Goal: Check status

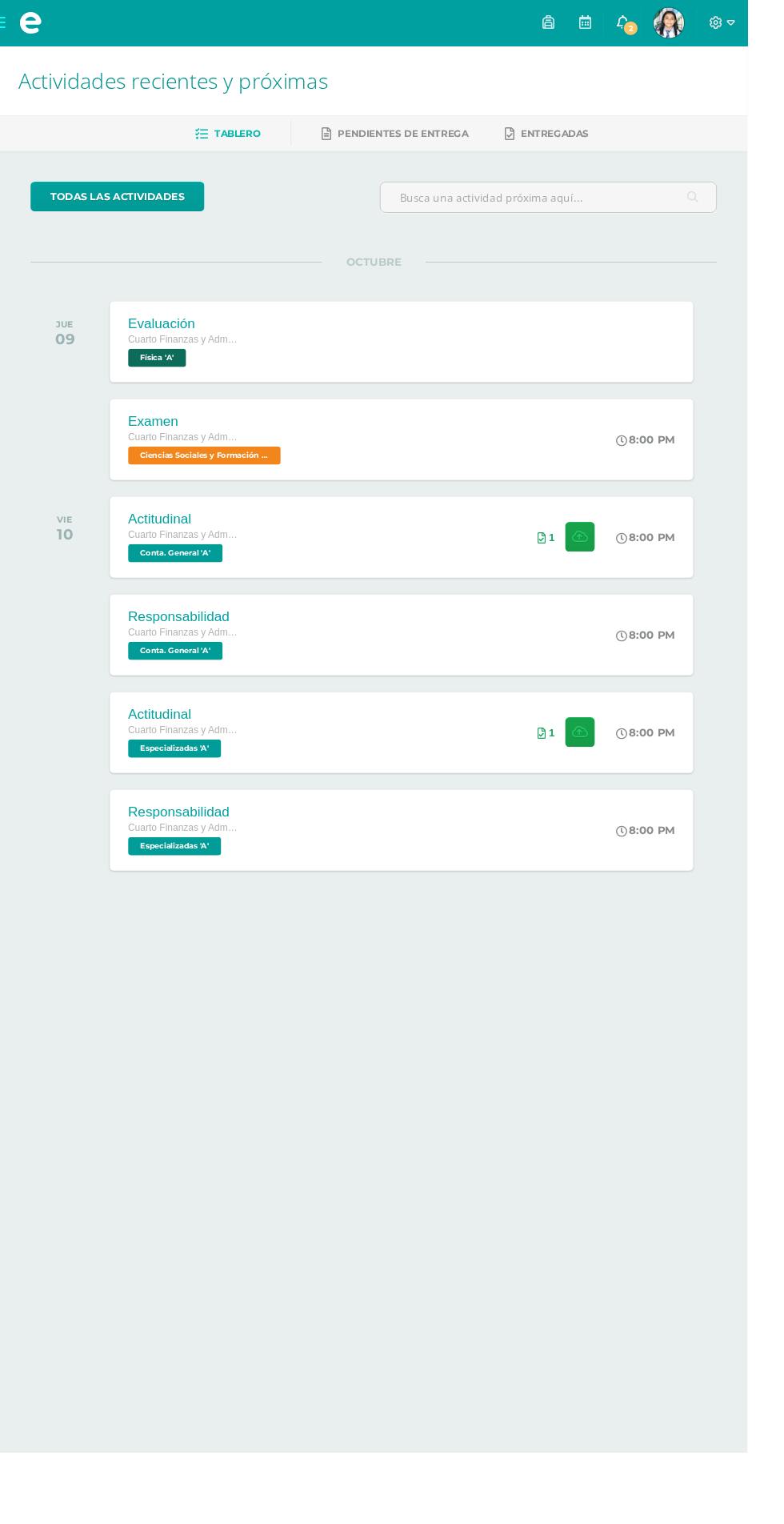
click at [672, 24] on link "2" at bounding box center [652, 24] width 38 height 48
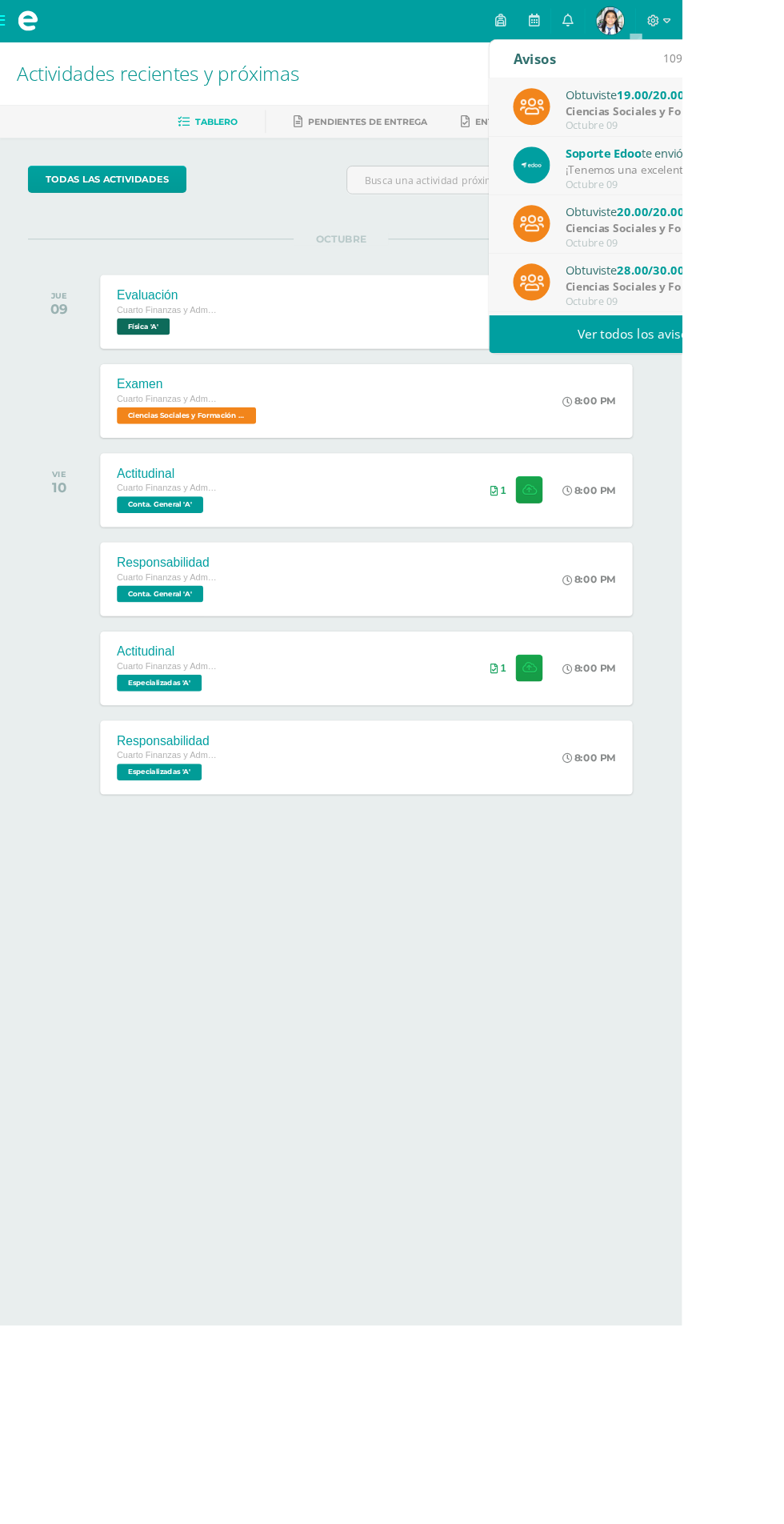
click at [783, 186] on div "Soporte Edoo te envió un aviso" at bounding box center [761, 176] width 222 height 21
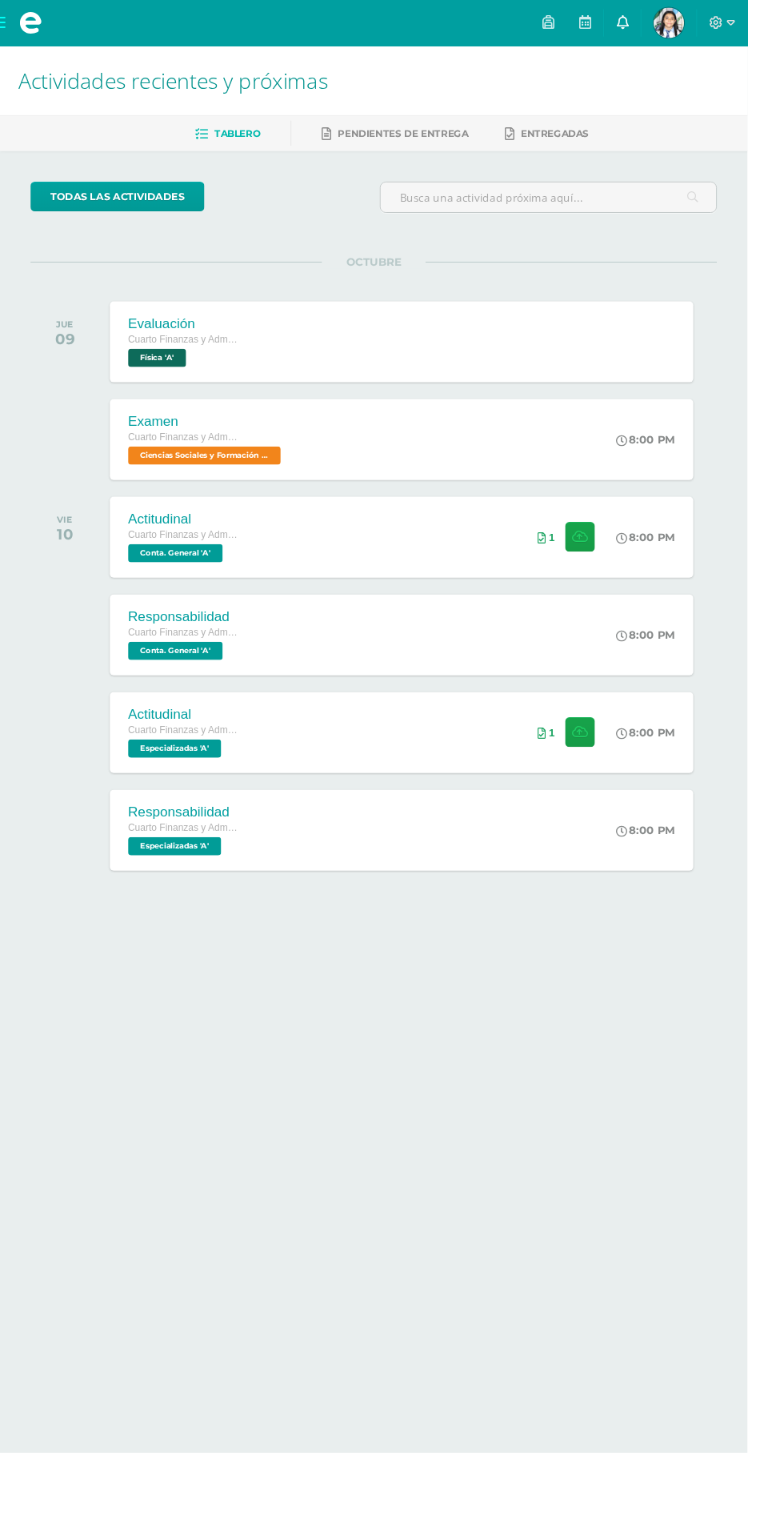
click at [672, 24] on link "0" at bounding box center [652, 24] width 38 height 48
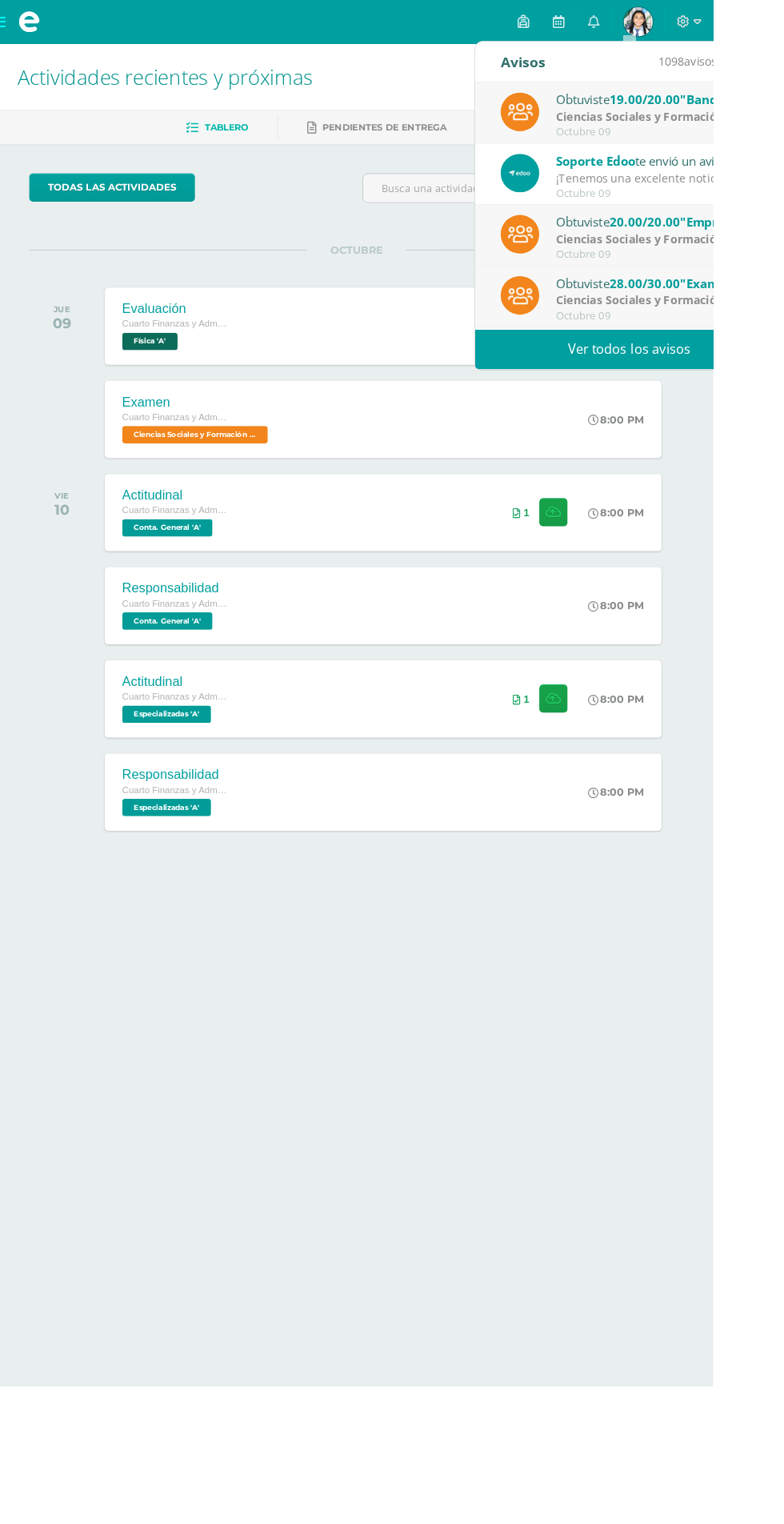
click at [711, 191] on div "¡Tenemos una excelente noticia!: Hemos lanzado Edoo Finance, el nuevo módulo qu…" at bounding box center [722, 195] width 222 height 19
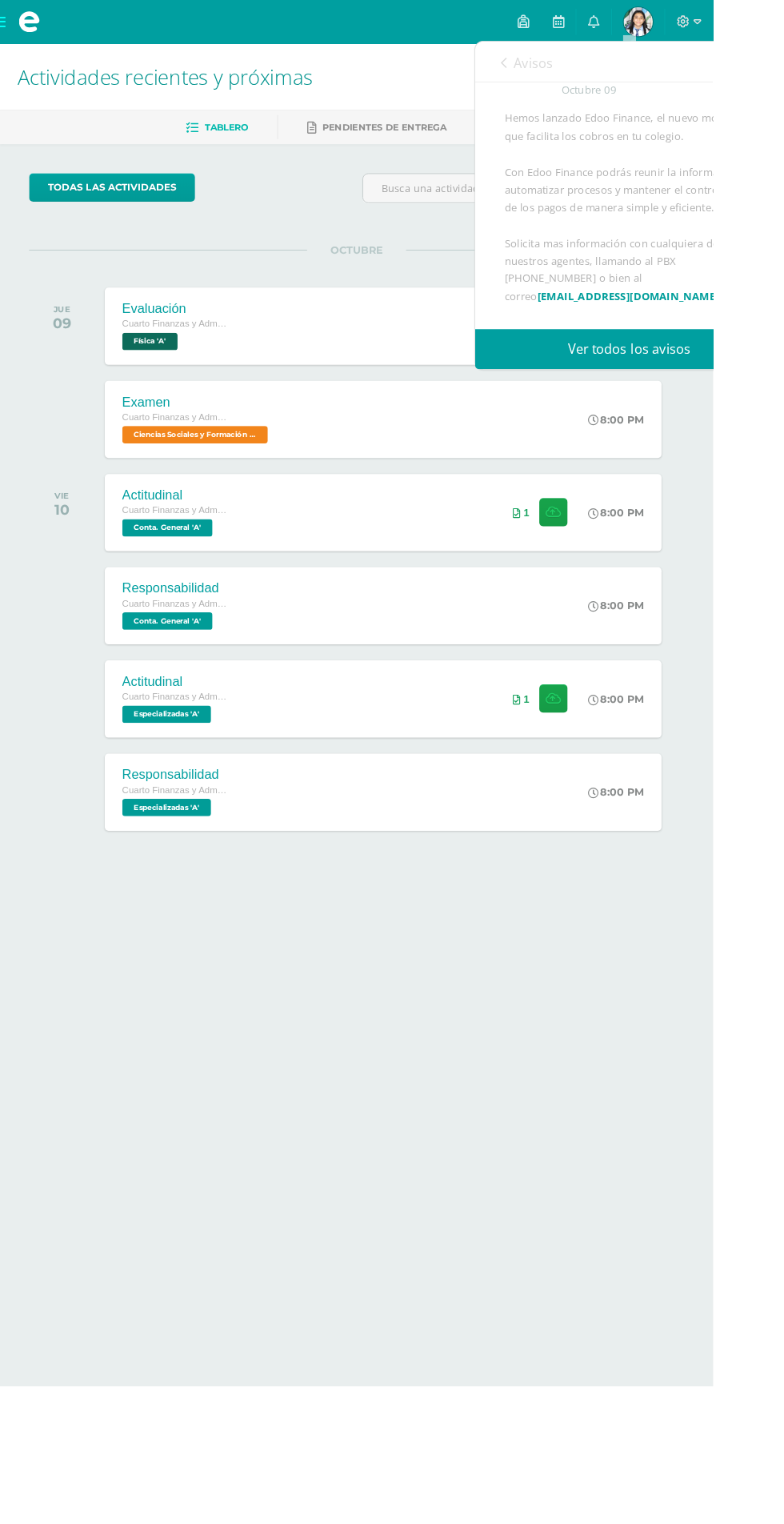
scroll to position [87, 0]
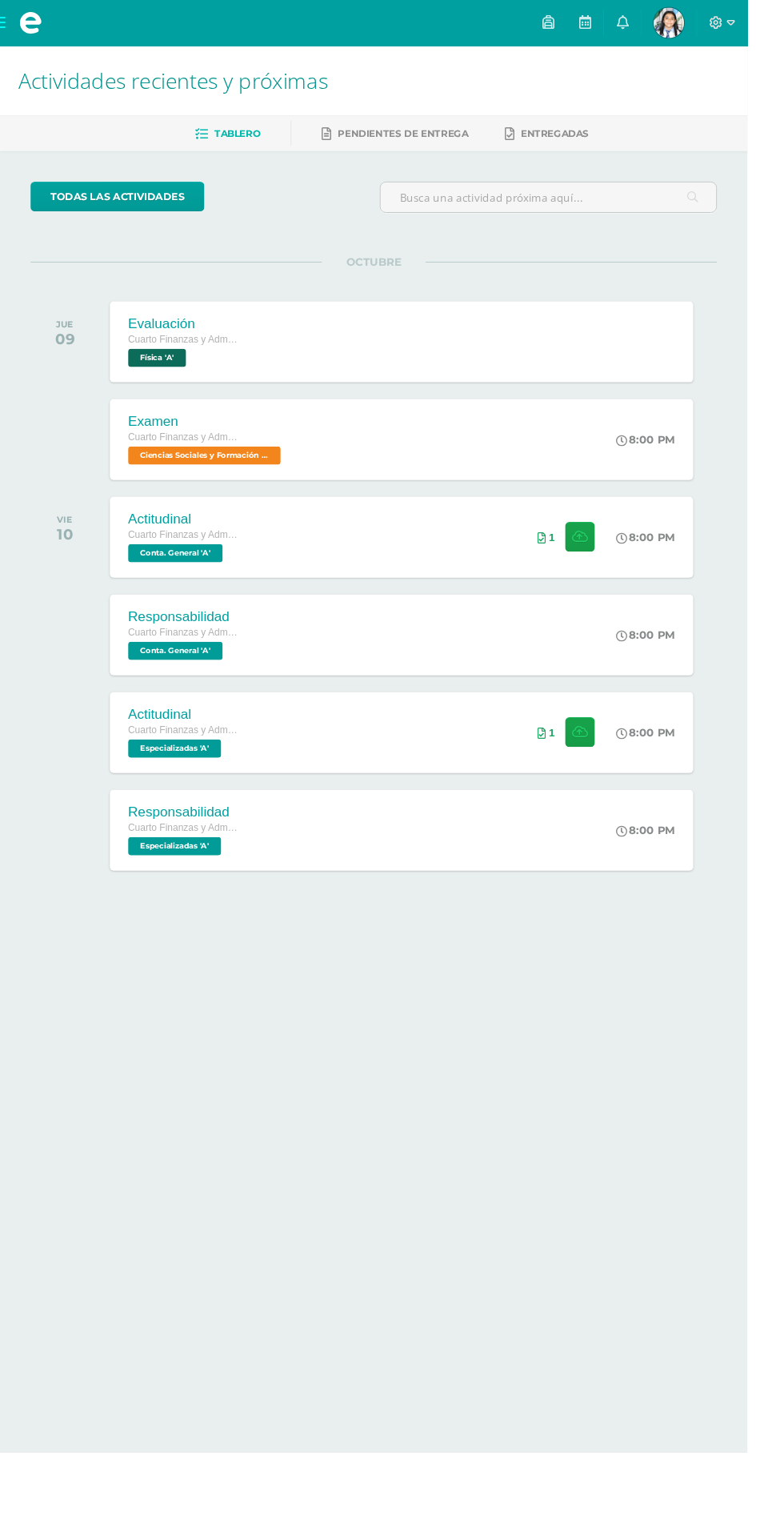
click at [578, 1014] on html "Mis cursos Archivos Cerrar panel Ciencias Sociales y Formación Ciudadana Cuarto…" at bounding box center [392, 507] width 784 height 1014
click at [718, 14] on img at bounding box center [702, 24] width 32 height 32
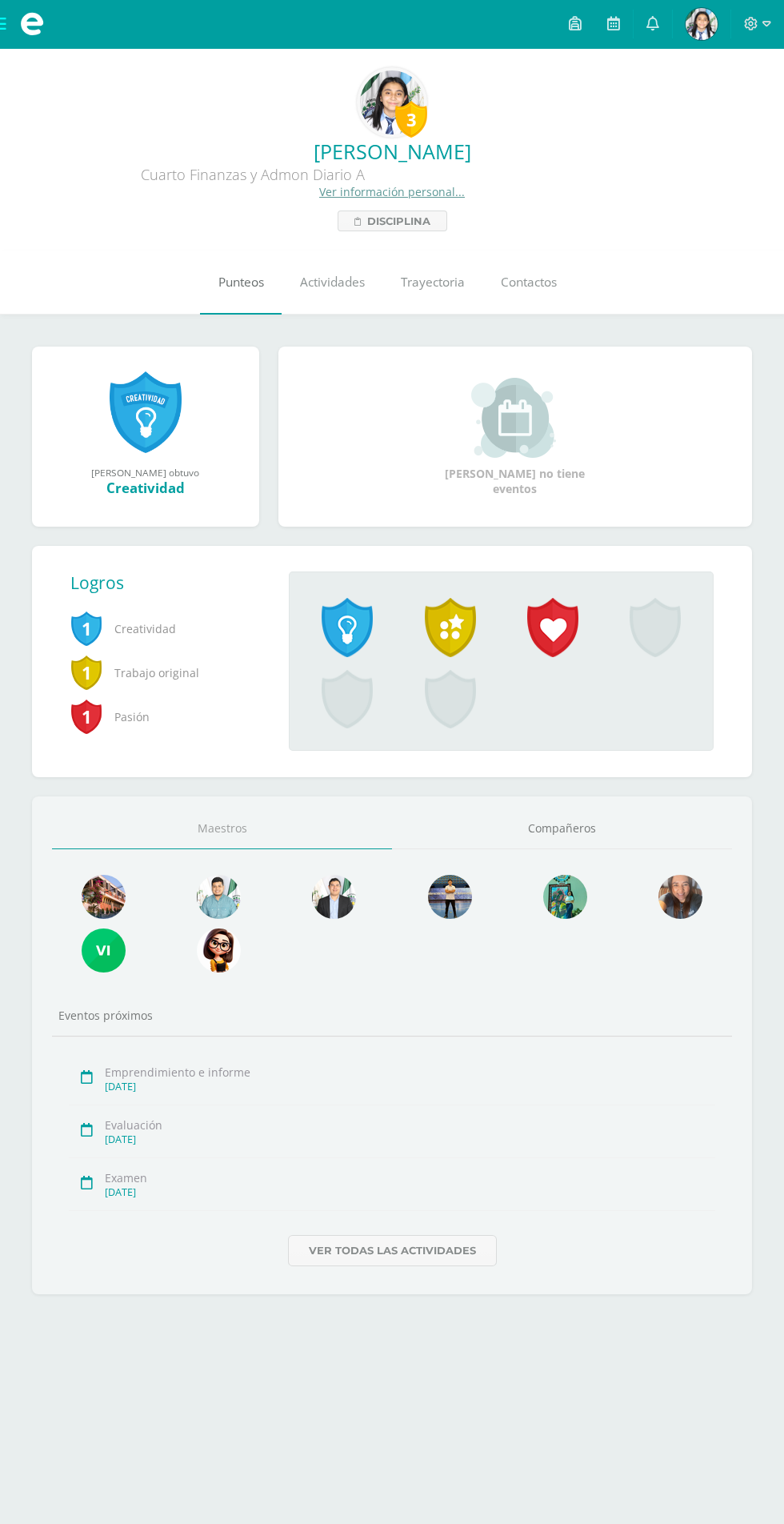
click at [256, 288] on span "Punteos" at bounding box center [241, 282] width 46 height 17
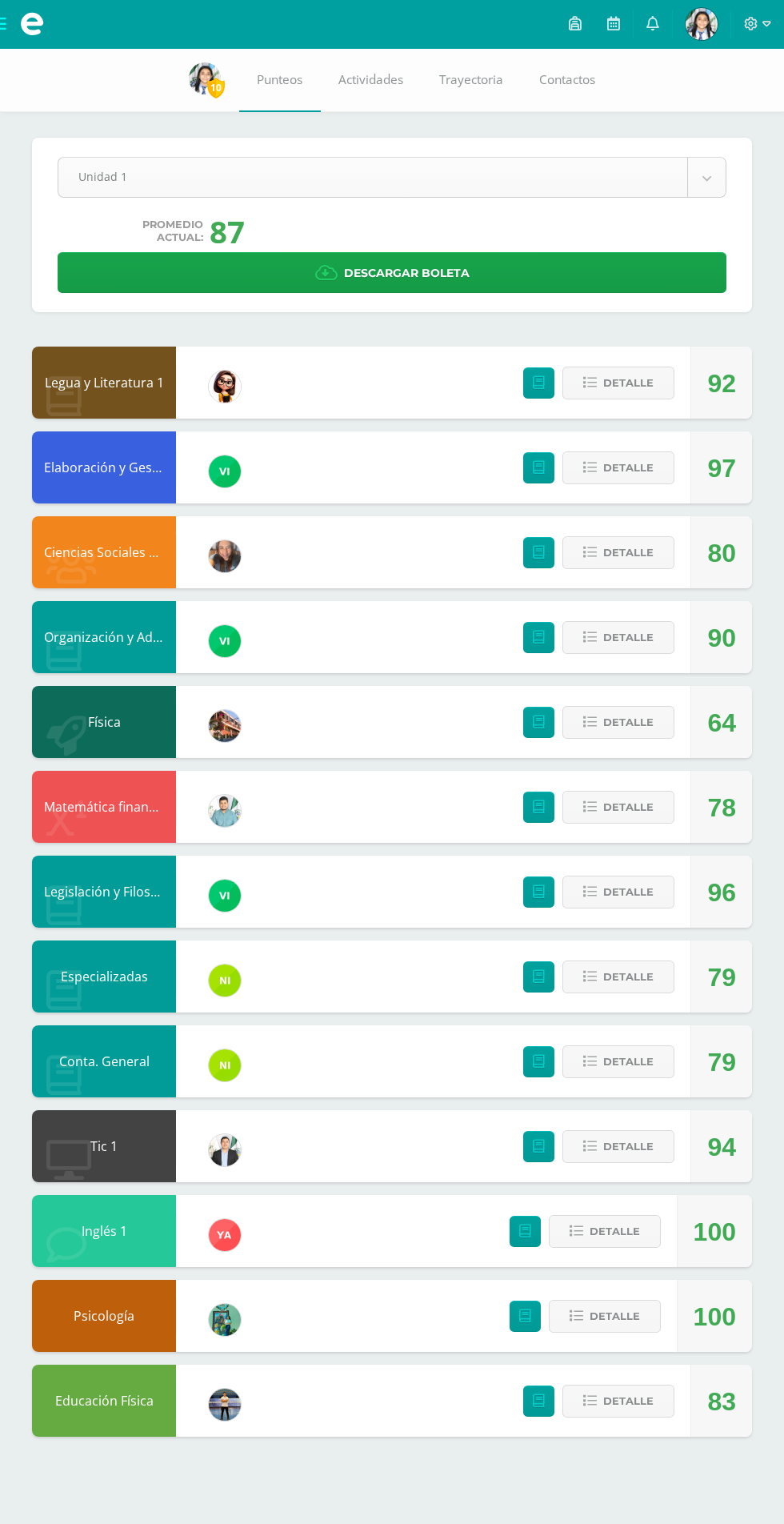
click at [704, 171] on body "Mis cursos Archivos Cerrar panel Ciencias Sociales y Formación Ciudadana Cuarto…" at bounding box center [392, 734] width 784 height 1468
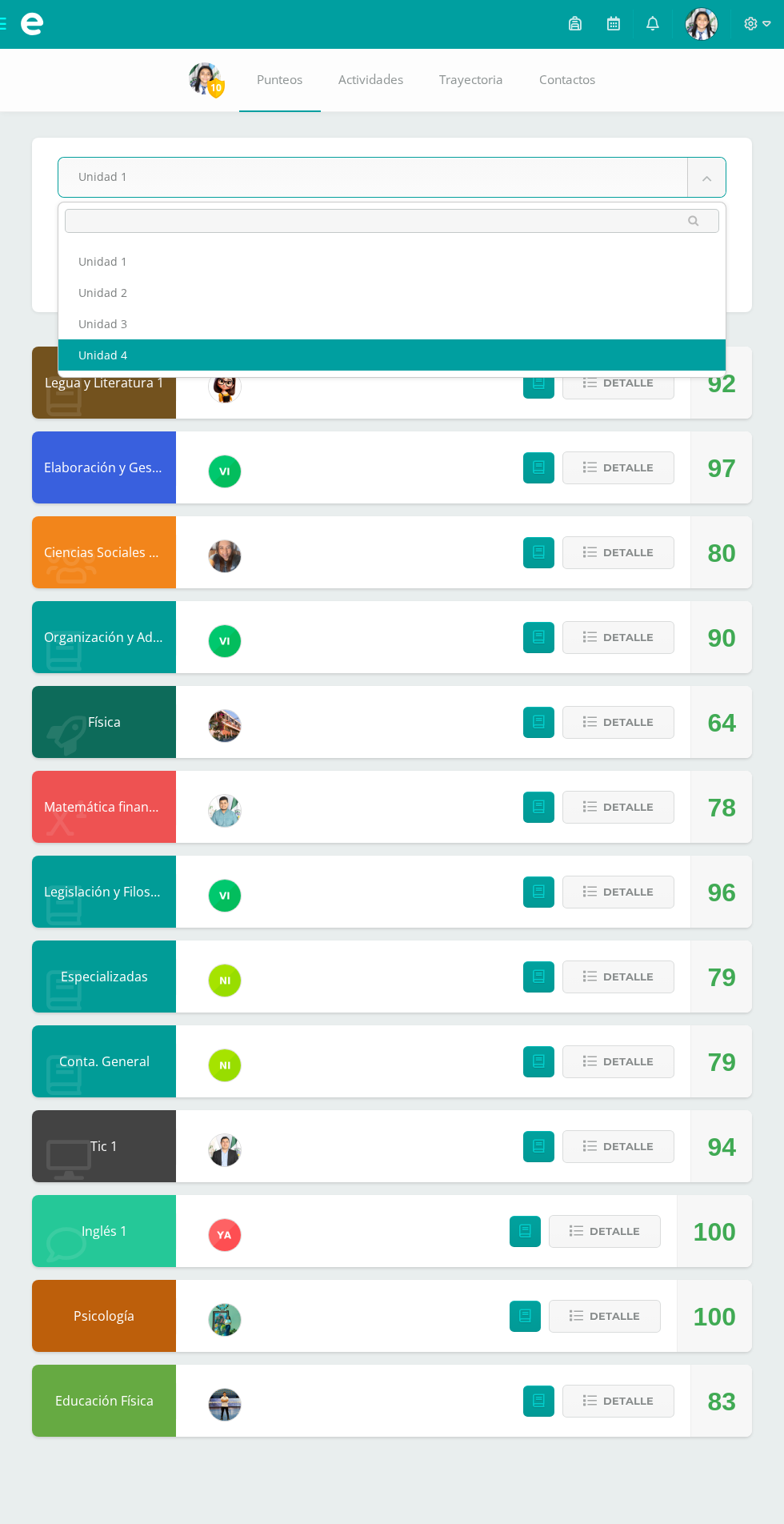
select select "Unidad 4"
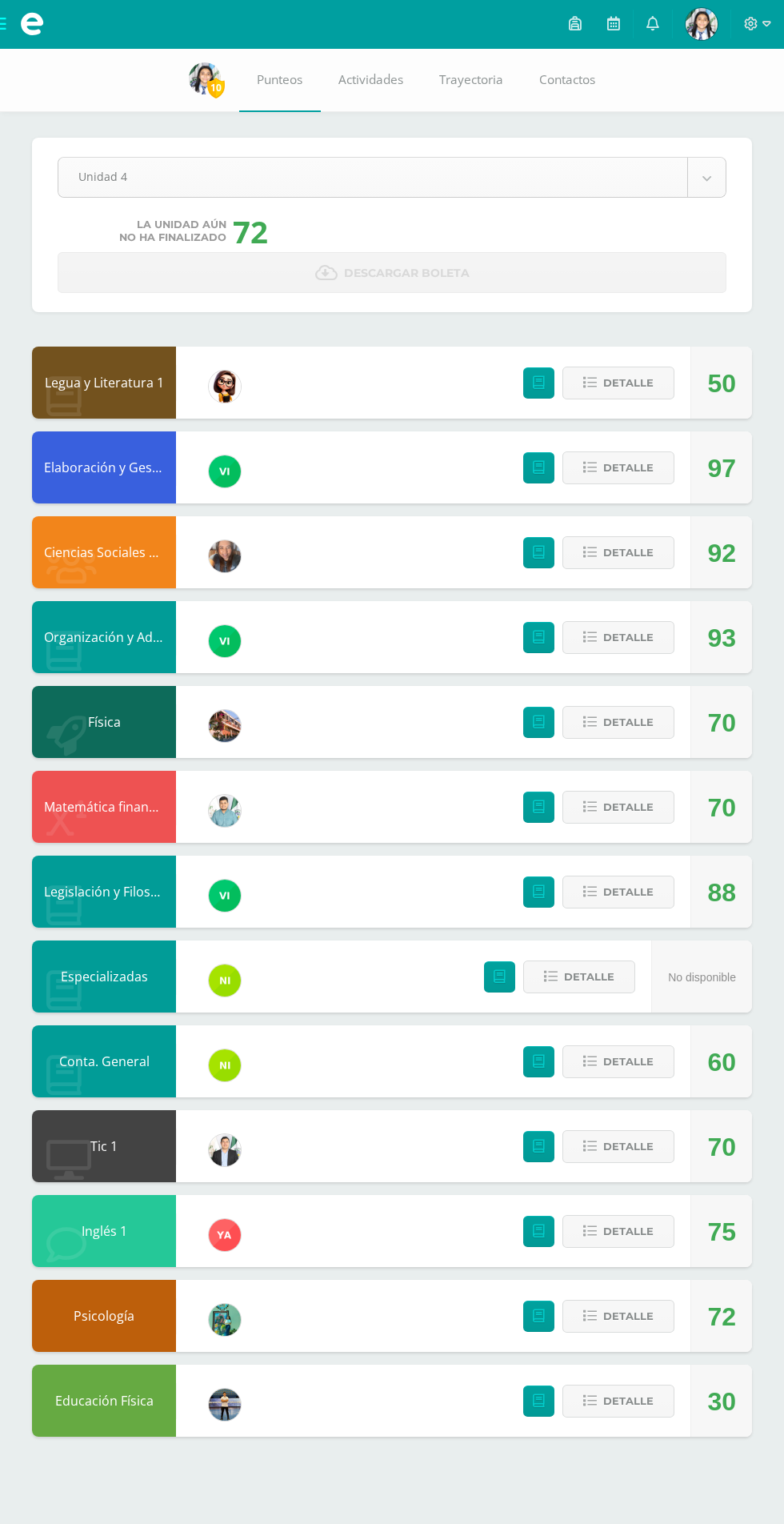
click at [123, 185] on body "Mis cursos Archivos Cerrar panel Ciencias Sociales y Formación Ciudadana Cuarto…" at bounding box center [392, 734] width 784 height 1468
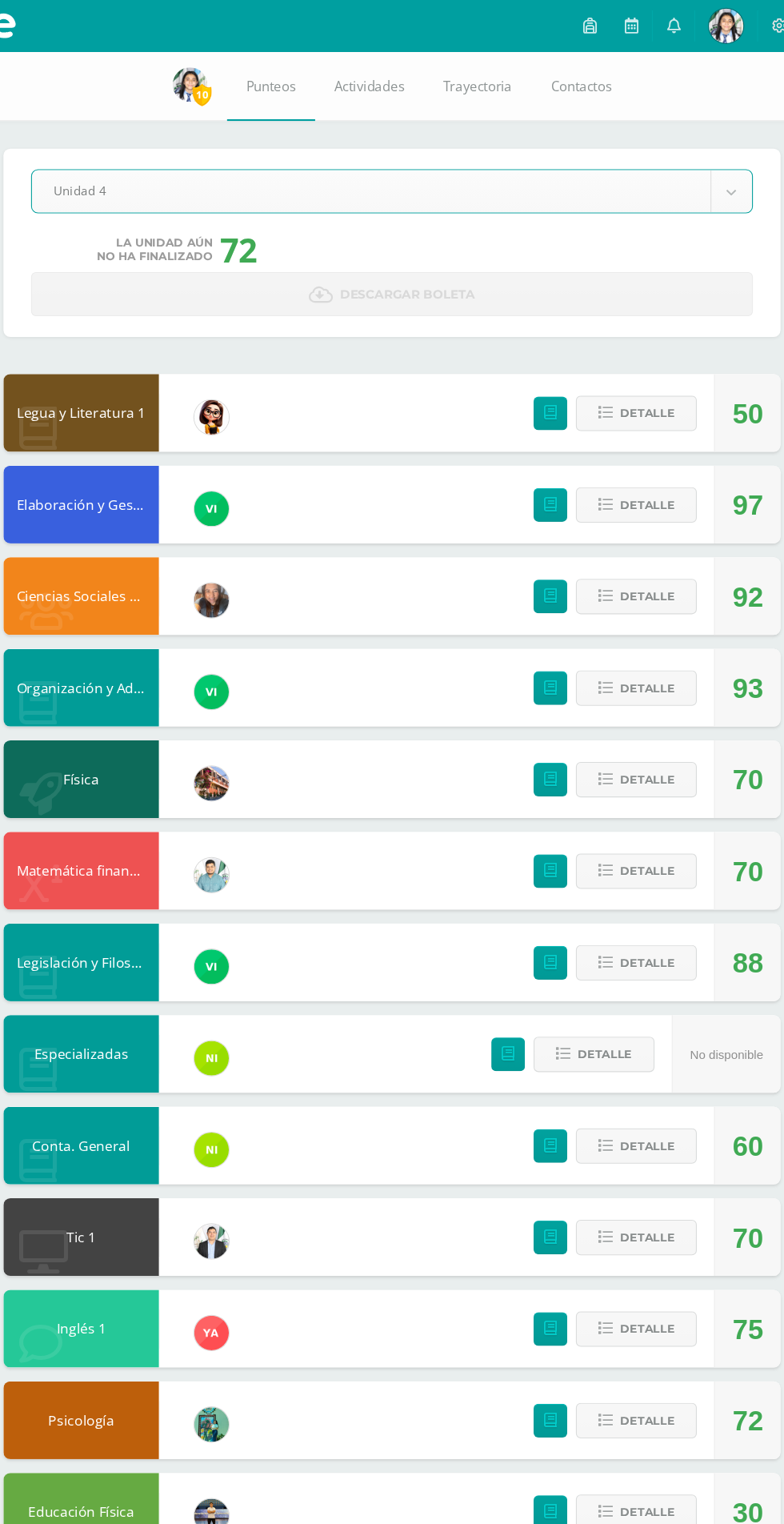
click at [156, 256] on link "Descargar boleta" at bounding box center [392, 272] width 669 height 41
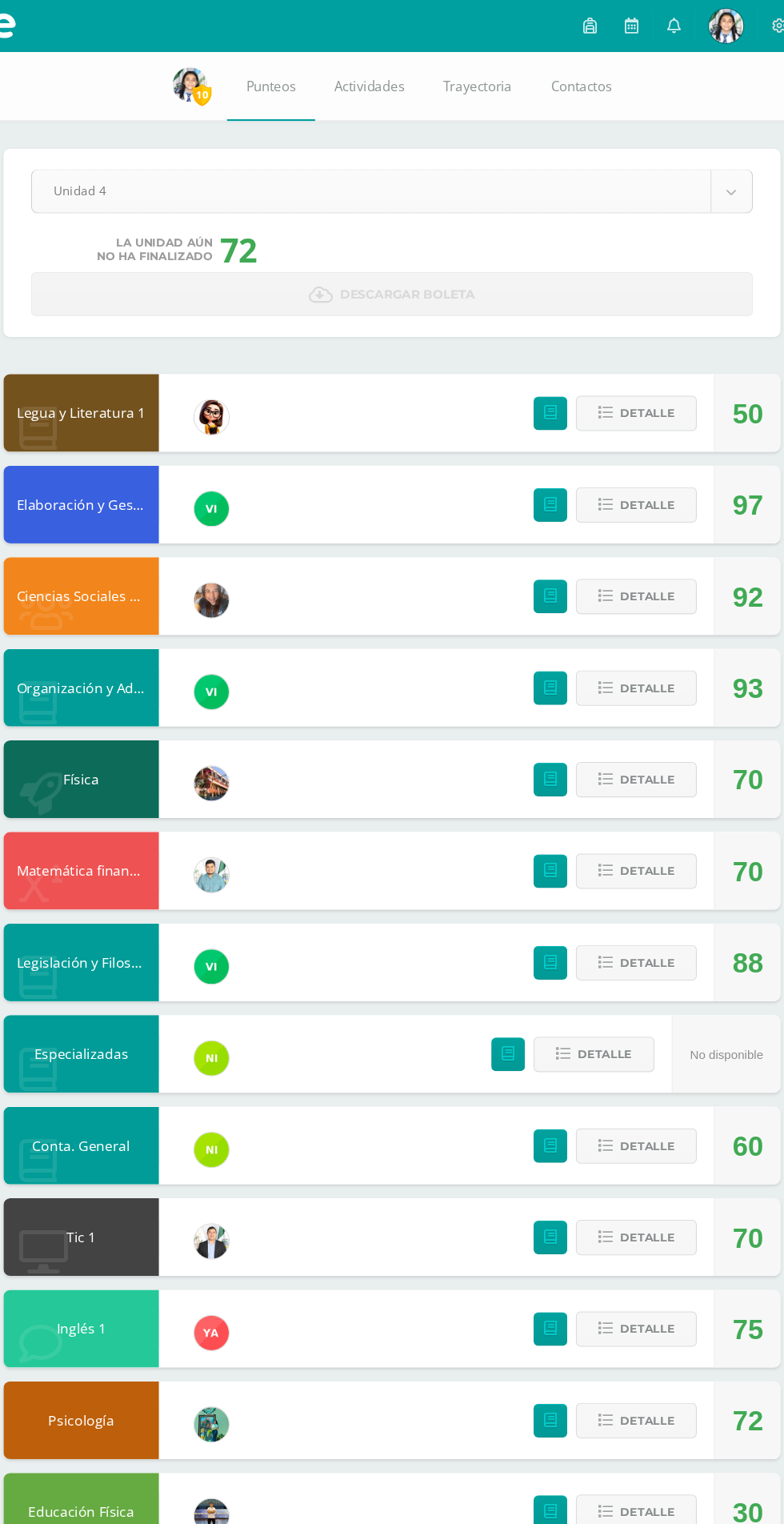
click at [96, 171] on body "Mis cursos Archivos Cerrar panel Ciencias Sociales y Formación Ciudadana Cuarto…" at bounding box center [392, 734] width 784 height 1468
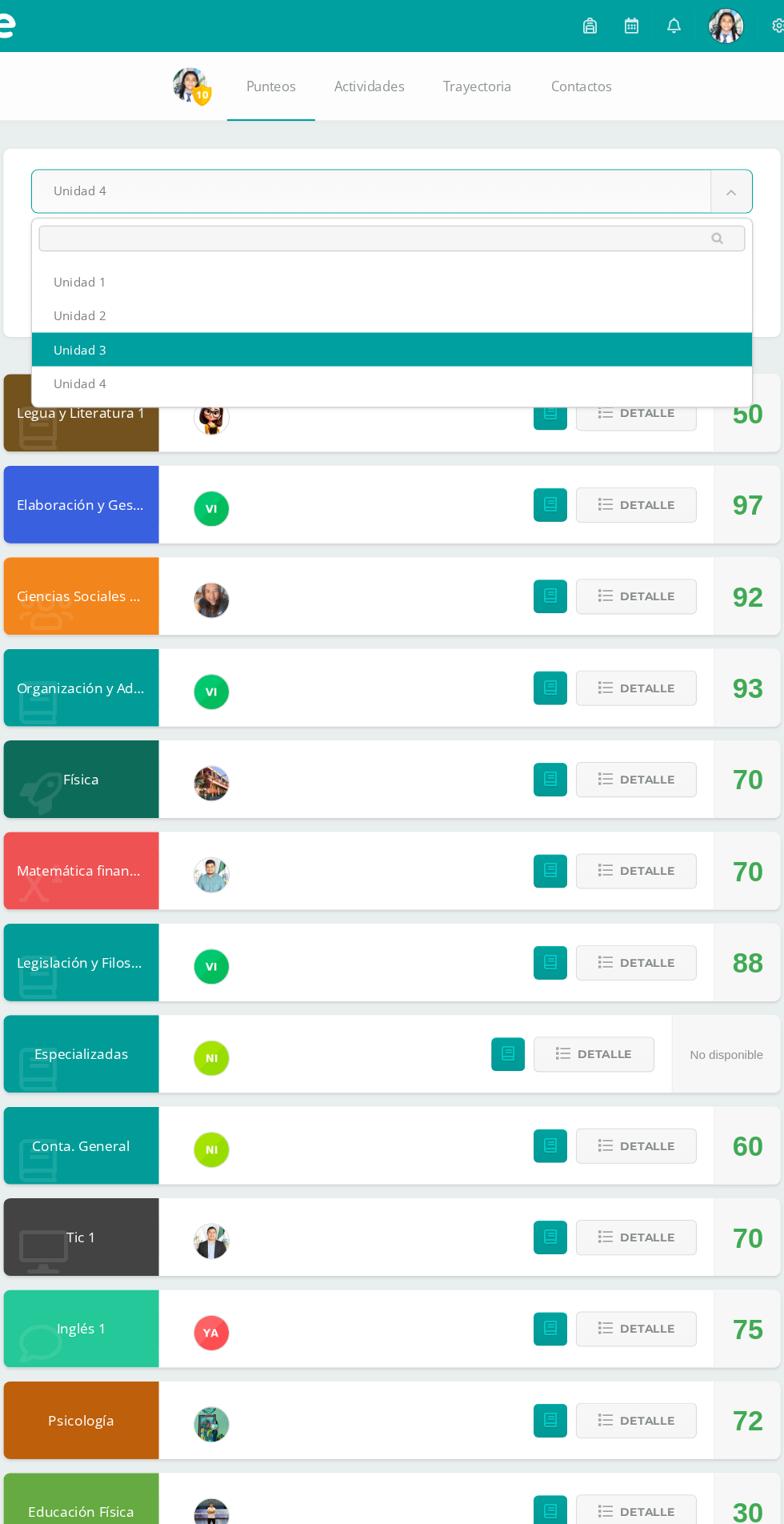
select select "Unidad 3"
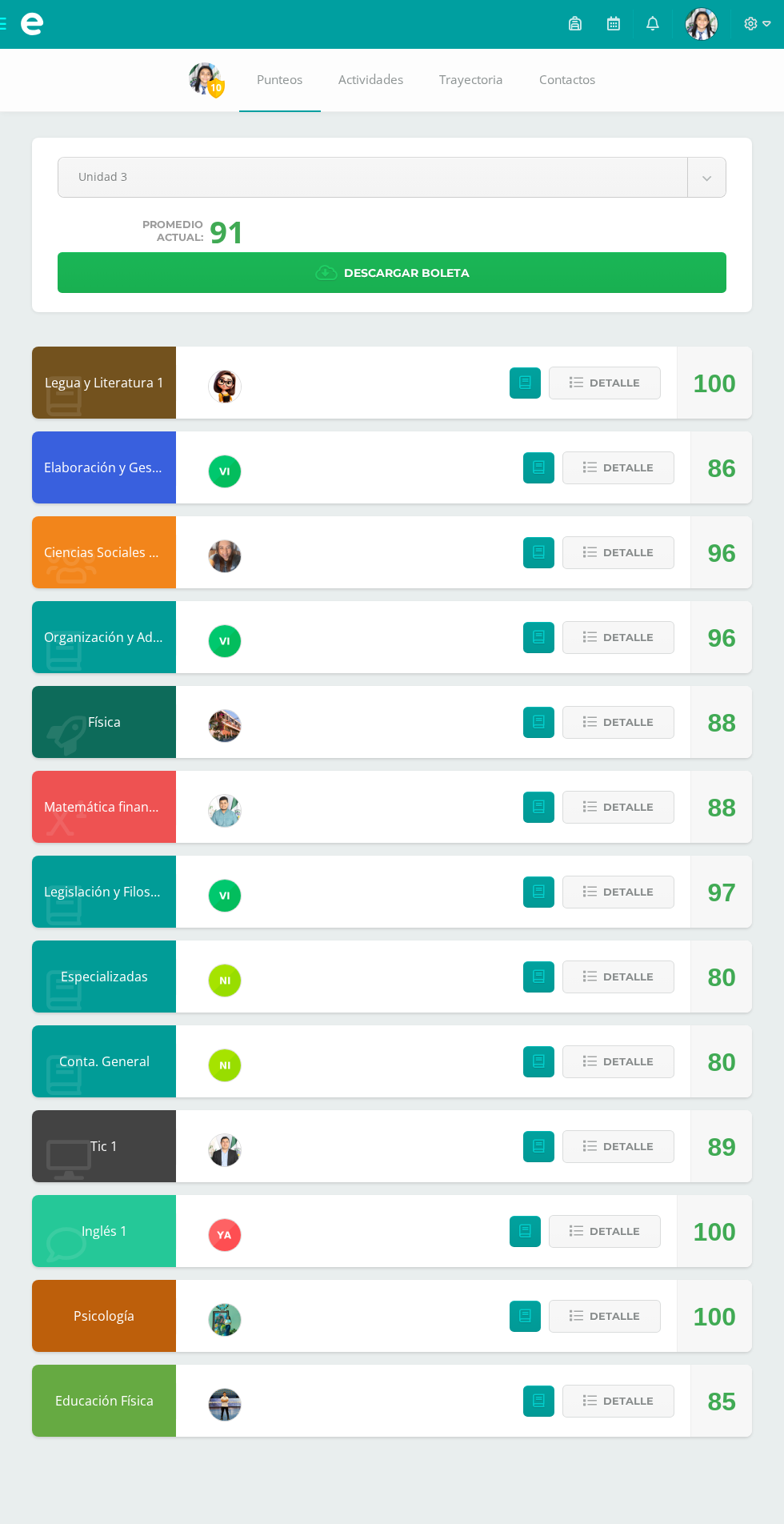
click at [694, 279] on link "Descargar boleta" at bounding box center [392, 272] width 669 height 41
